Goal: Find contact information: Find contact information

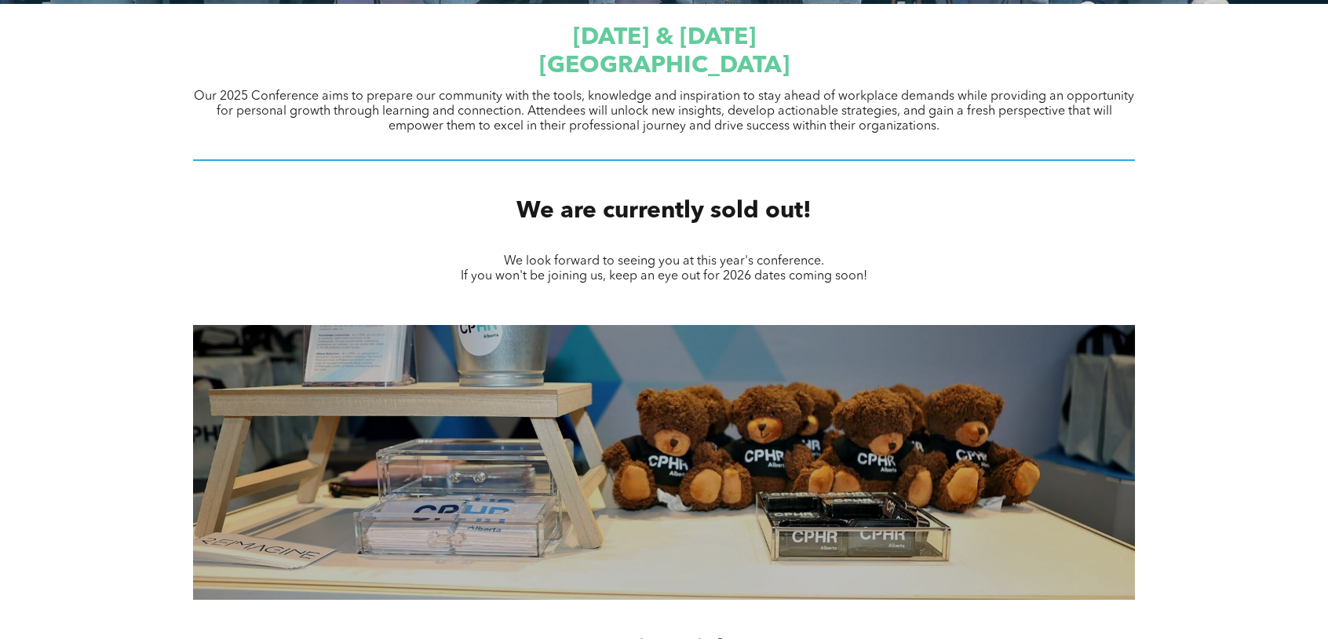
scroll to position [557, 0]
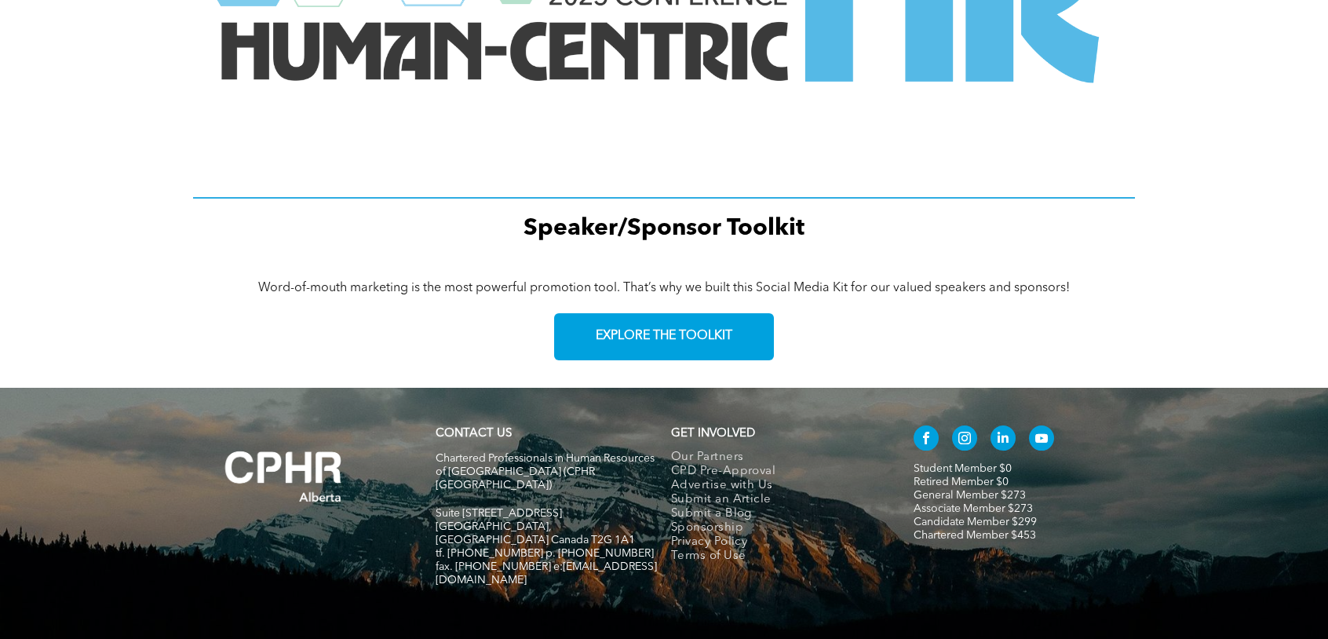
scroll to position [2205, 0]
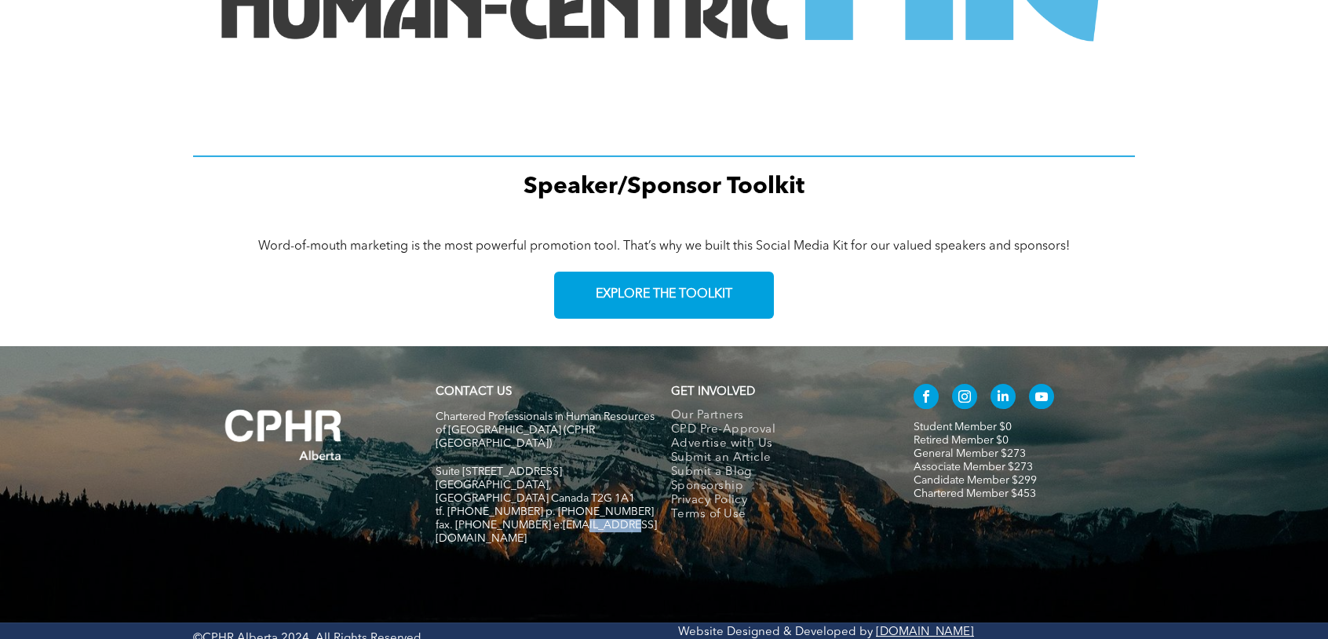
drag, startPoint x: 616, startPoint y: 491, endPoint x: 574, endPoint y: 495, distance: 42.6
click at [574, 519] on h5 "fax. [PHONE_NUMBER] e:[EMAIL_ADDRESS][DOMAIN_NAME]" at bounding box center [545, 532] width 221 height 27
drag, startPoint x: 574, startPoint y: 495, endPoint x: 602, endPoint y: 496, distance: 28.3
click at [602, 519] on span "fax. [PHONE_NUMBER] e:[EMAIL_ADDRESS][DOMAIN_NAME]" at bounding box center [545, 531] width 221 height 24
drag, startPoint x: 537, startPoint y: 487, endPoint x: 616, endPoint y: 491, distance: 79.3
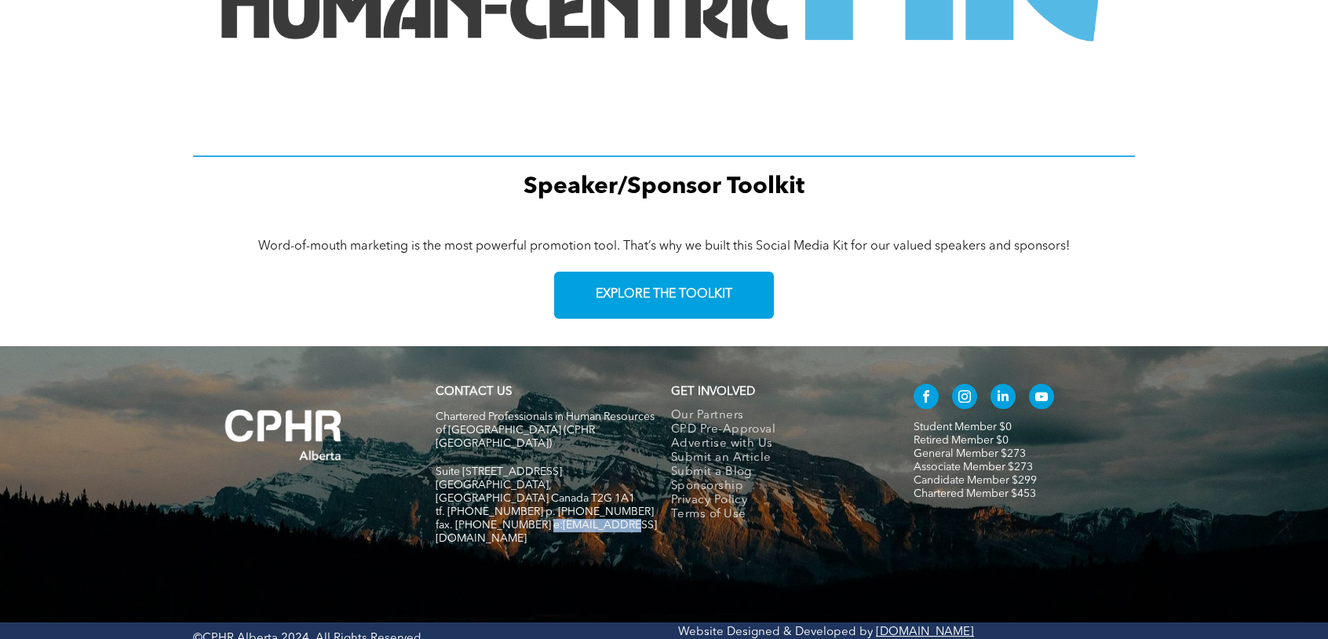
click at [616, 519] on h5 "fax. [PHONE_NUMBER] e:[EMAIL_ADDRESS][DOMAIN_NAME]" at bounding box center [545, 532] width 221 height 27
copy span "info@cphrab.ca"
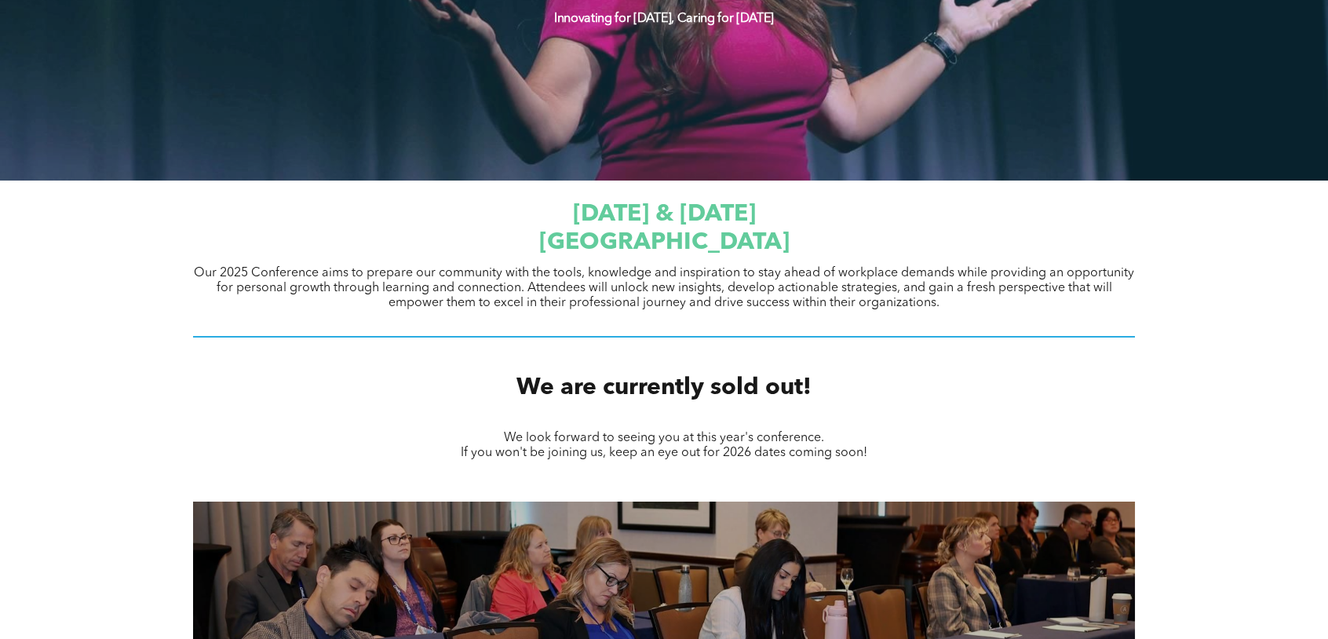
scroll to position [0, 0]
